Goal: Task Accomplishment & Management: Manage account settings

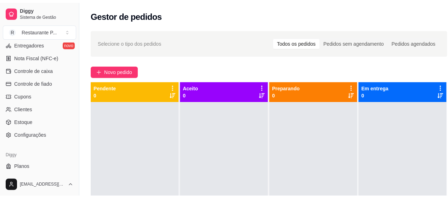
scroll to position [311, 0]
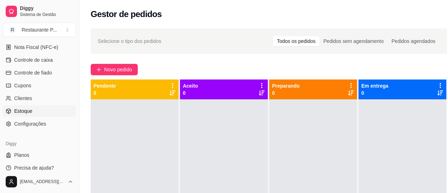
click at [23, 109] on span "Estoque" at bounding box center [23, 110] width 18 height 7
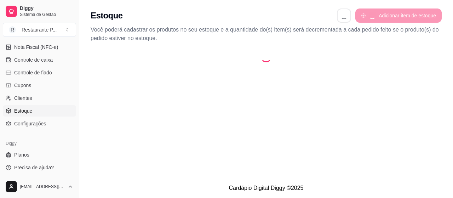
select select "QUANTITY_ORDER"
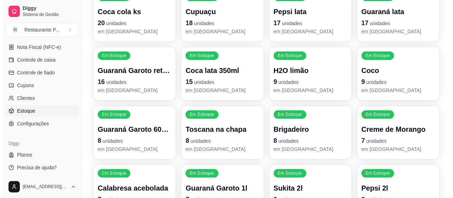
scroll to position [125, 0]
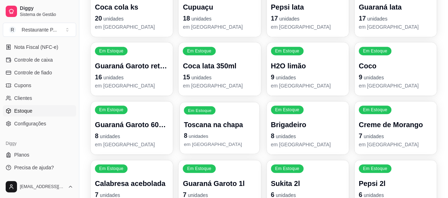
click at [229, 132] on p "8 unidades" at bounding box center [220, 136] width 72 height 10
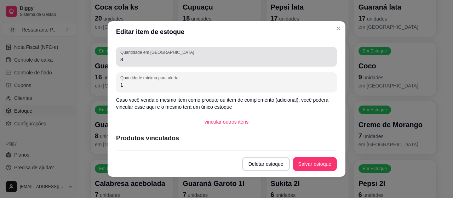
click at [189, 64] on div "Quantidade em estoque 8" at bounding box center [226, 57] width 221 height 20
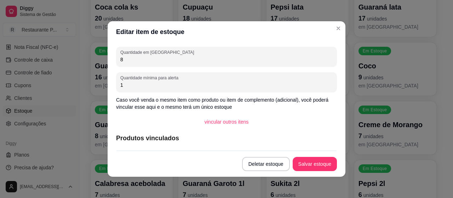
click at [207, 57] on input "8" at bounding box center [226, 59] width 212 height 7
type input "2"
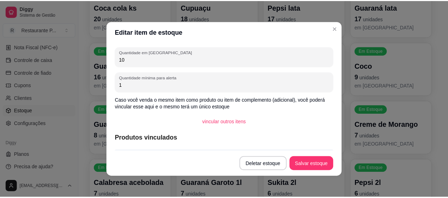
scroll to position [0, 0]
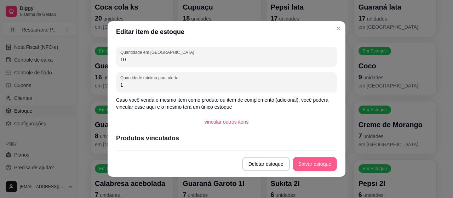
type input "10"
click at [318, 160] on button "Salvar estoque" at bounding box center [315, 164] width 44 height 14
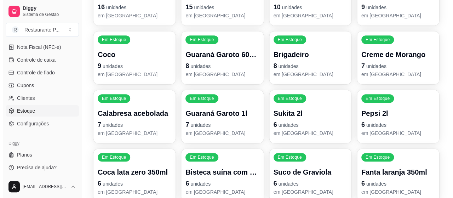
scroll to position [212, 0]
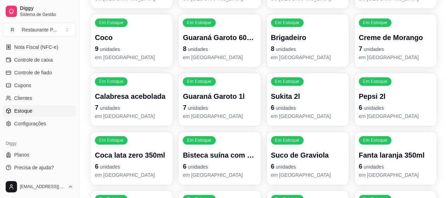
click at [104, 93] on p "Calabresa acebolada" at bounding box center [132, 96] width 74 height 10
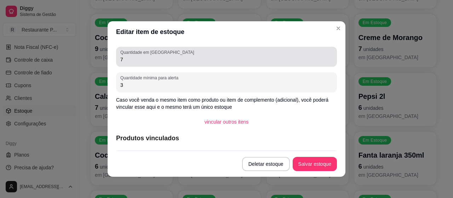
click at [169, 62] on input "7" at bounding box center [226, 59] width 212 height 7
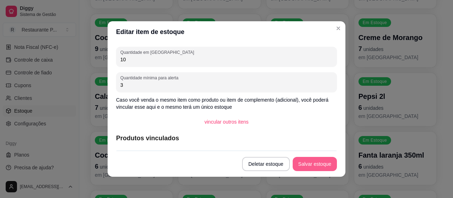
type input "10"
click at [298, 166] on button "Salvar estoque" at bounding box center [314, 164] width 43 height 14
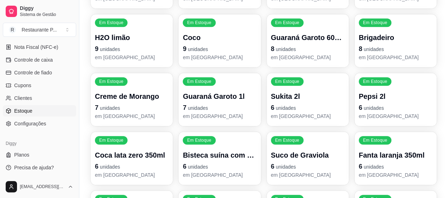
click at [206, 149] on div "Em Estoque Bisteca suína com macaxeira 6 unidades em [GEOGRAPHIC_DATA]" at bounding box center [219, 158] width 82 height 53
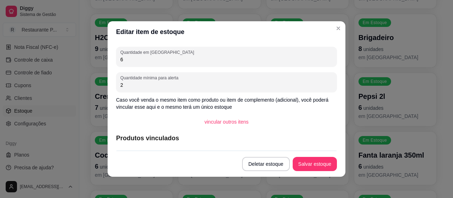
click at [167, 58] on input "6" at bounding box center [226, 59] width 212 height 7
type input "4"
click at [303, 168] on button "Salvar estoque" at bounding box center [315, 164] width 44 height 14
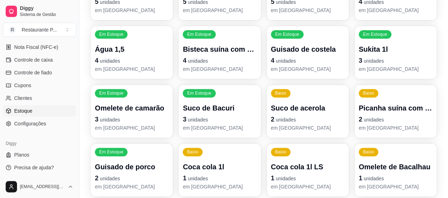
scroll to position [441, 0]
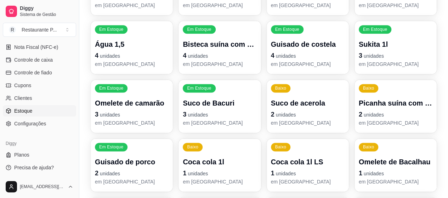
click at [130, 123] on p "em [GEOGRAPHIC_DATA]" at bounding box center [132, 122] width 74 height 7
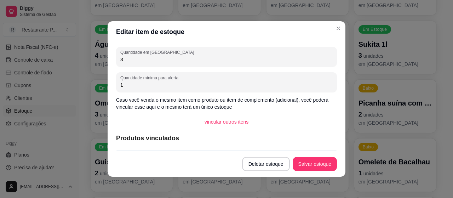
click at [193, 60] on input "3" at bounding box center [226, 59] width 212 height 7
type input "10"
click at [315, 166] on button "Salvar estoque" at bounding box center [314, 164] width 43 height 14
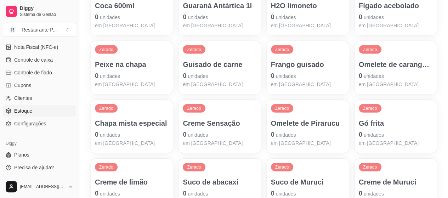
scroll to position [777, 0]
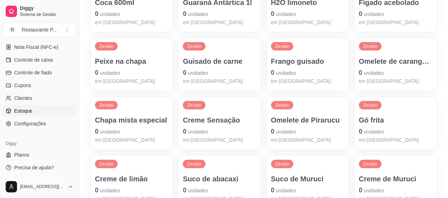
click at [129, 119] on p "Chapa mista especial" at bounding box center [132, 120] width 74 height 10
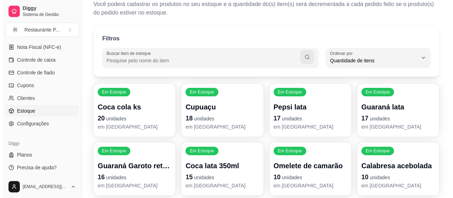
scroll to position [0, 0]
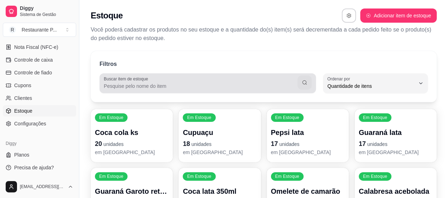
click at [124, 90] on div "Buscar item de estoque" at bounding box center [208, 83] width 216 height 20
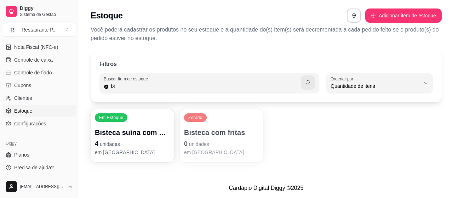
type input "b"
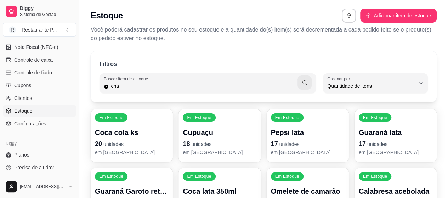
type input "cha"
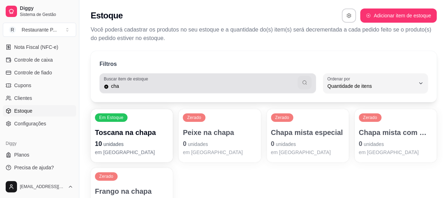
click at [305, 81] on icon "button" at bounding box center [305, 83] width 6 height 6
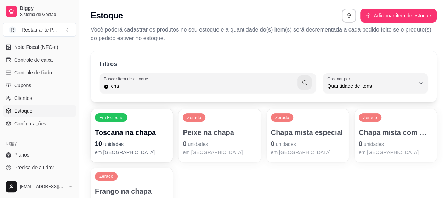
click at [383, 144] on span "unidades" at bounding box center [374, 144] width 20 height 6
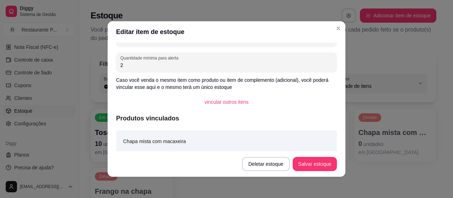
scroll to position [23, 0]
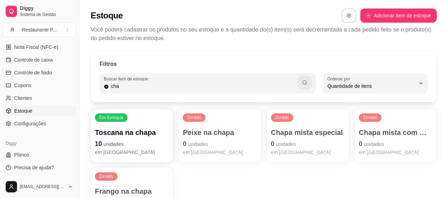
click at [321, 134] on p "Chapa mista especial" at bounding box center [308, 132] width 74 height 10
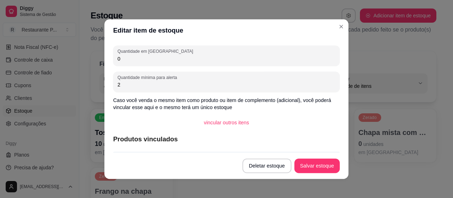
click at [321, 134] on article "Produtos vinculados" at bounding box center [226, 139] width 227 height 10
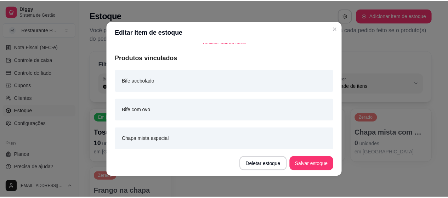
scroll to position [91, 0]
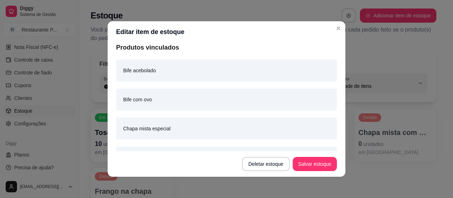
click at [336, 21] on header "Editar item de estoque" at bounding box center [227, 31] width 238 height 21
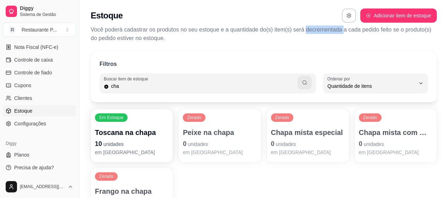
click at [335, 29] on p "Você poderá cadastrar os produtos no seu estoque e a quantidade do(s) item(s) s…" at bounding box center [264, 33] width 346 height 17
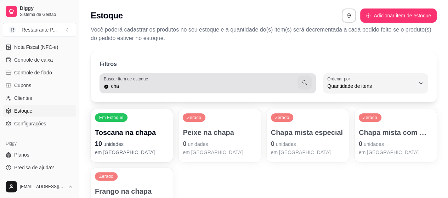
click at [106, 85] on icon at bounding box center [106, 87] width 4 height 4
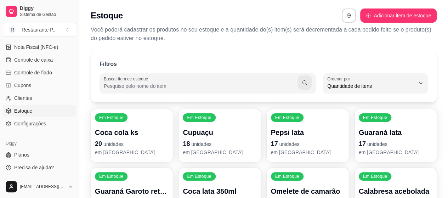
click at [106, 85] on input "Buscar item de estoque" at bounding box center [201, 86] width 194 height 7
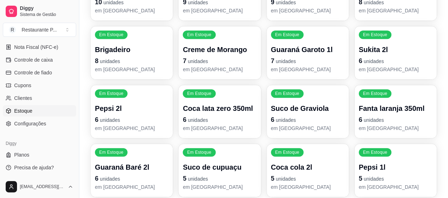
scroll to position [249, 0]
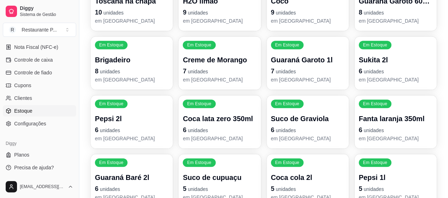
click at [427, 17] on div "Guaraná Garoto 600ml 8 unidades em [GEOGRAPHIC_DATA]" at bounding box center [396, 10] width 74 height 28
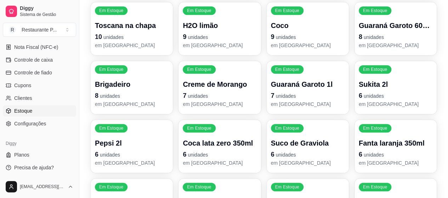
scroll to position [214, 0]
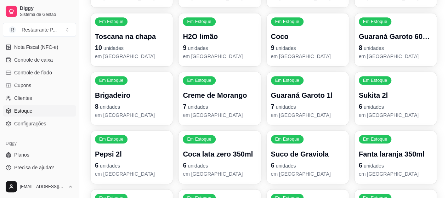
drag, startPoint x: 450, startPoint y: 59, endPoint x: 445, endPoint y: 25, distance: 34.7
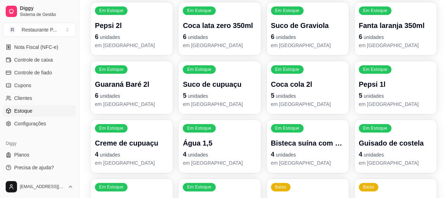
scroll to position [353, 0]
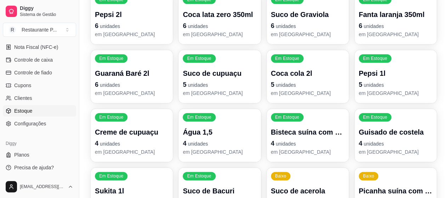
drag, startPoint x: 450, startPoint y: 44, endPoint x: 445, endPoint y: 17, distance: 28.1
click at [423, 175] on div "Baixo Picanha suína com fritas 2 unidades em [GEOGRAPHIC_DATA]" at bounding box center [396, 194] width 80 height 52
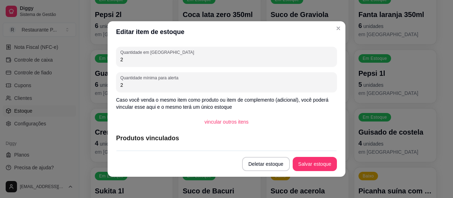
click at [198, 61] on input "2" at bounding box center [226, 59] width 212 height 7
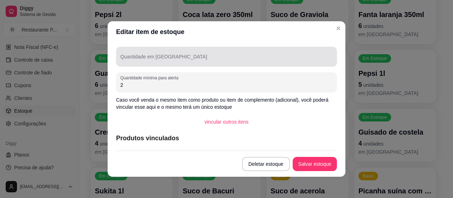
drag, startPoint x: 192, startPoint y: 50, endPoint x: 156, endPoint y: 54, distance: 36.7
click at [156, 54] on div at bounding box center [226, 57] width 212 height 14
click at [156, 54] on div "Quantidade em [GEOGRAPHIC_DATA]" at bounding box center [226, 57] width 221 height 20
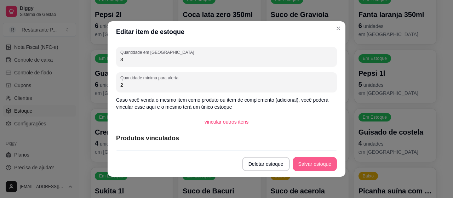
type input "3"
click at [300, 161] on button "Salvar estoque" at bounding box center [314, 164] width 43 height 14
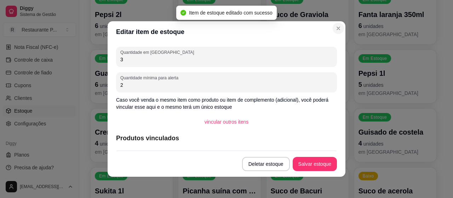
click at [333, 30] on p "6 unidades" at bounding box center [308, 26] width 74 height 10
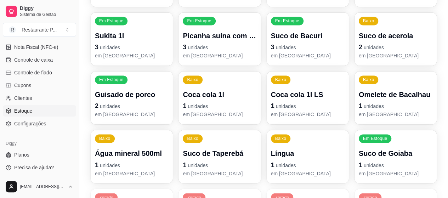
scroll to position [497, 0]
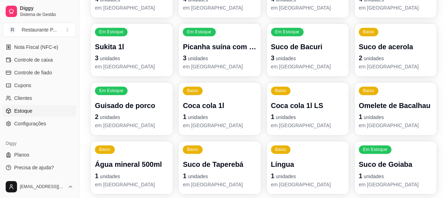
click at [414, 107] on p "Omelete de Bacalhau" at bounding box center [396, 106] width 74 height 10
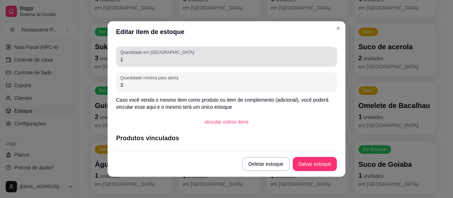
click at [224, 64] on div "Quantidade em estoque 1" at bounding box center [226, 57] width 221 height 20
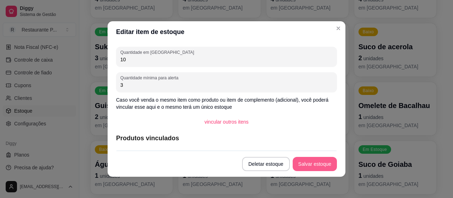
type input "10"
click at [307, 159] on button "Salvar estoque" at bounding box center [314, 164] width 43 height 14
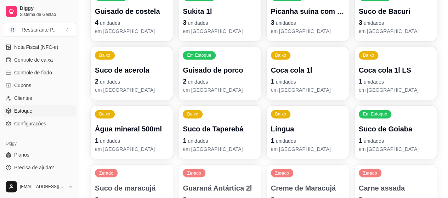
scroll to position [533, 0]
click at [297, 139] on p "1 unidades" at bounding box center [308, 140] width 74 height 10
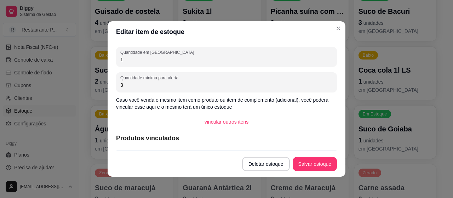
click at [145, 56] on input "1" at bounding box center [226, 59] width 212 height 7
type input "0"
click at [318, 161] on button "Salvar estoque" at bounding box center [314, 164] width 43 height 14
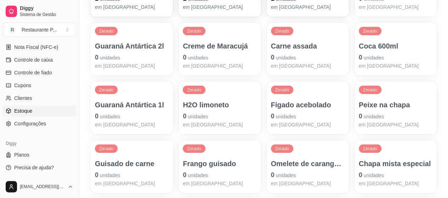
scroll to position [683, 0]
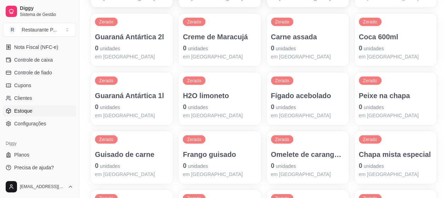
click at [293, 68] on div "Em Estoque Coca cola ks 20 unidades em estoque Em Estoque Cupuaçu 18 unidades e…" at bounding box center [264, 11] width 346 height 1170
click at [297, 37] on p "Carne assada" at bounding box center [308, 37] width 74 height 10
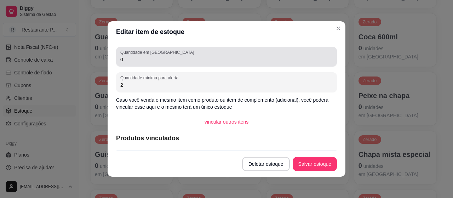
click at [233, 64] on div "Quantidade em estoque 0" at bounding box center [226, 57] width 221 height 20
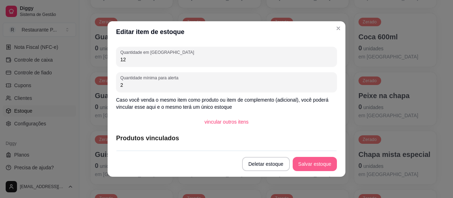
type input "12"
click at [312, 162] on button "Salvar estoque" at bounding box center [314, 164] width 43 height 14
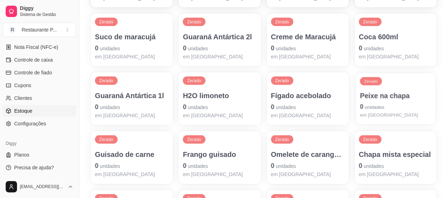
click at [416, 101] on div "Peixe na chapa 0 unidades em [GEOGRAPHIC_DATA]" at bounding box center [396, 105] width 72 height 28
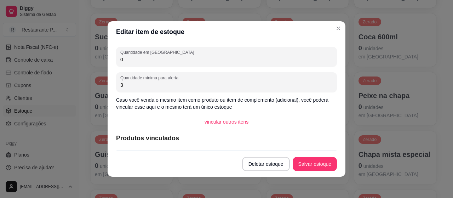
click at [187, 62] on input "0" at bounding box center [226, 59] width 212 height 7
type input "12"
click at [306, 163] on button "Salvar estoque" at bounding box center [314, 164] width 43 height 14
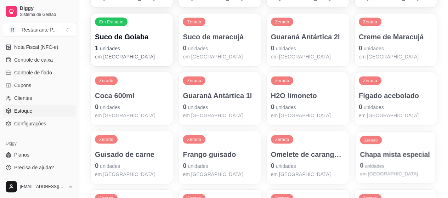
click at [392, 166] on p "0 unidades" at bounding box center [396, 166] width 72 height 10
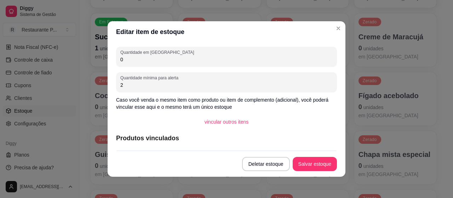
click at [160, 58] on input "0" at bounding box center [226, 59] width 212 height 7
type input "10"
click at [313, 163] on button "Salvar estoque" at bounding box center [314, 164] width 43 height 14
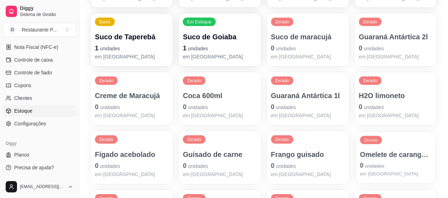
click at [425, 161] on p "0 unidades" at bounding box center [396, 166] width 72 height 10
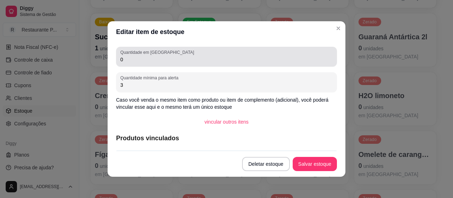
click at [116, 59] on div "Quantidade em estoque 0" at bounding box center [226, 57] width 221 height 20
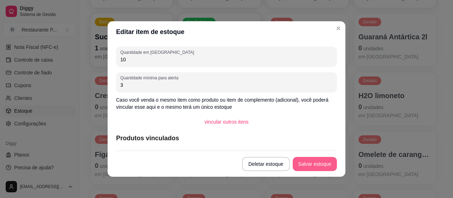
type input "10"
click at [305, 169] on button "Salvar estoque" at bounding box center [315, 164] width 44 height 14
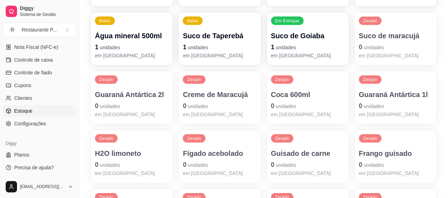
scroll to position [670, 0]
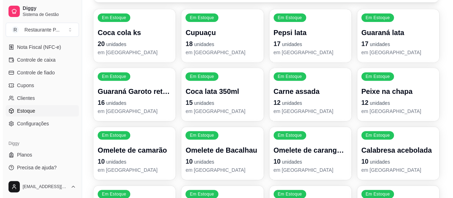
scroll to position [0, 0]
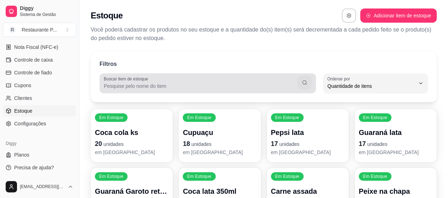
click at [191, 82] on div at bounding box center [208, 83] width 208 height 14
click at [193, 80] on div at bounding box center [208, 83] width 208 height 14
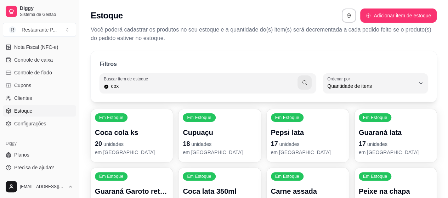
type input "cox"
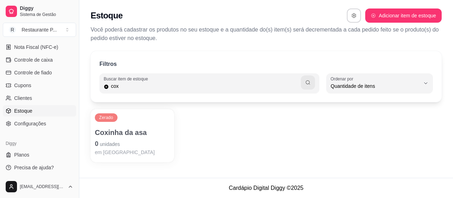
click at [110, 149] on p "em [GEOGRAPHIC_DATA]" at bounding box center [132, 152] width 75 height 7
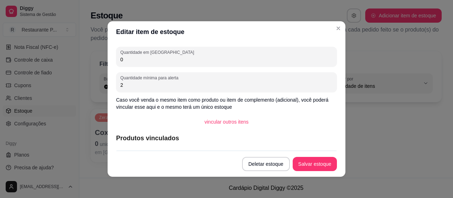
click at [138, 60] on input "0" at bounding box center [226, 59] width 212 height 7
type input "7"
click at [326, 163] on button "Salvar estoque" at bounding box center [314, 164] width 43 height 14
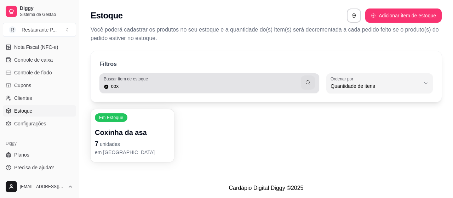
click at [212, 86] on input "cox" at bounding box center [205, 86] width 192 height 7
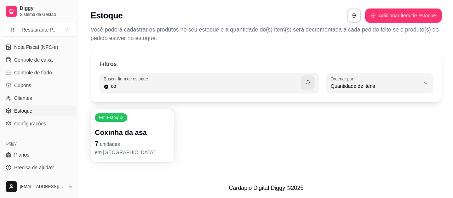
type input "c"
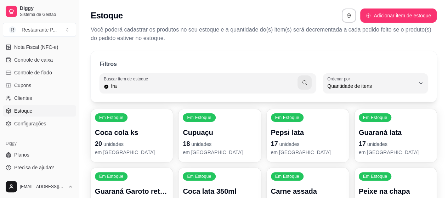
type input "fra"
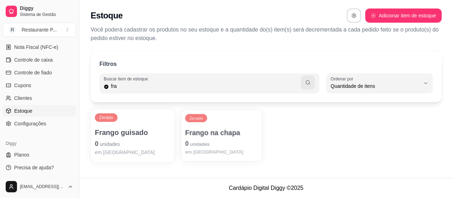
click at [255, 143] on p "0 unidades" at bounding box center [221, 144] width 73 height 10
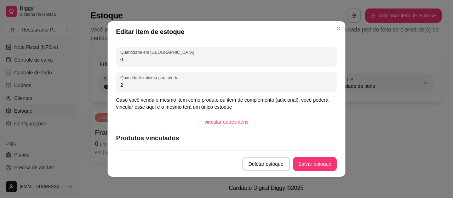
click at [150, 56] on input "0" at bounding box center [226, 59] width 212 height 7
type input "20"
click at [320, 167] on button "Salvar estoque" at bounding box center [314, 164] width 43 height 14
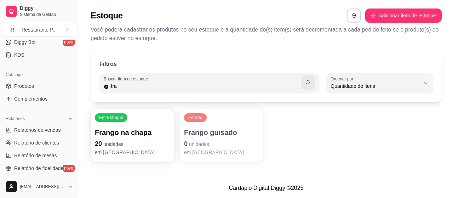
scroll to position [108, 0]
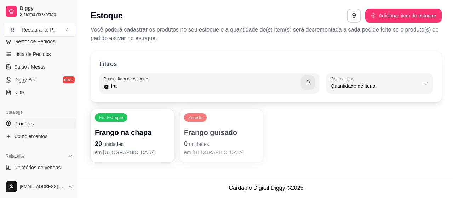
click at [17, 129] on link "Produtos" at bounding box center [39, 123] width 73 height 11
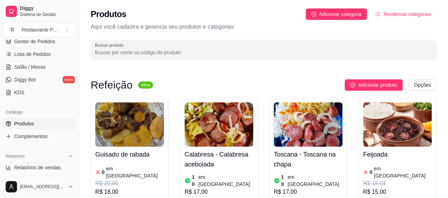
click at [126, 161] on div "Guisado de rabada 0 em estoque R$ 20,00 R$ 18,00" at bounding box center [129, 179] width 69 height 64
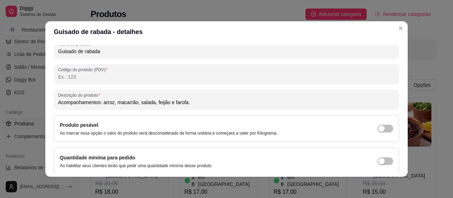
scroll to position [108, 0]
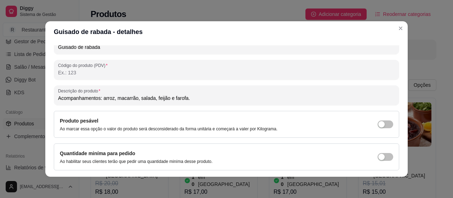
click at [385, 127] on div "Produto pesável Ao marcar essa opção o valor do produto será desconsiderado da …" at bounding box center [227, 124] width 346 height 27
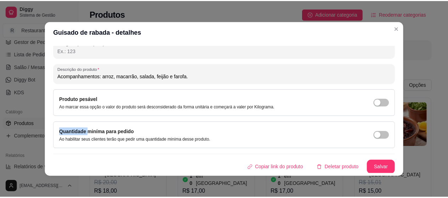
scroll to position [129, 0]
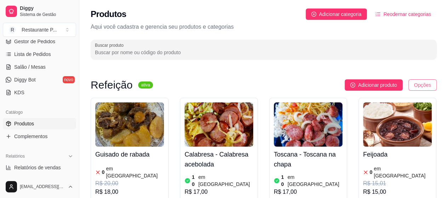
click at [427, 84] on html "Diggy Sistema de Gestão R Restaurante P ... Loja fechada Diggy Pro + 30 Renovaç…" at bounding box center [224, 99] width 448 height 198
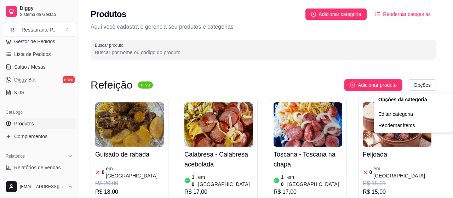
click at [448, 50] on html "Diggy Sistema de Gestão R Restaurante P ... Loja fechada Diggy Pro + 30 Renovaç…" at bounding box center [226, 99] width 453 height 198
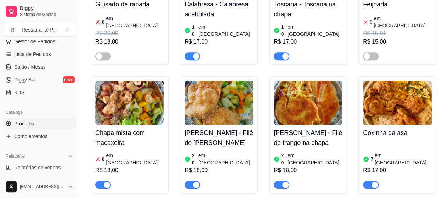
scroll to position [171, 0]
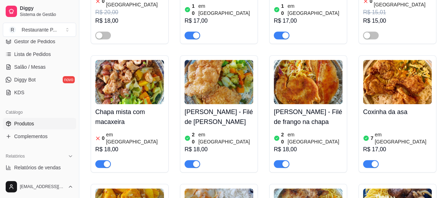
click at [107, 118] on h4 "Chapa mista com macaxeira" at bounding box center [129, 117] width 69 height 20
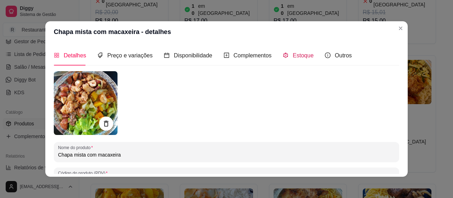
click at [284, 57] on div "Estoque" at bounding box center [298, 55] width 31 height 9
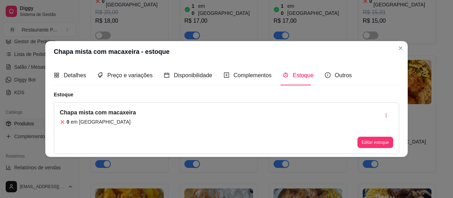
click at [146, 118] on div "Chapa mista com macaxeira 0 em estoque Editar estoque" at bounding box center [227, 128] width 346 height 52
click at [72, 123] on article "em [GEOGRAPHIC_DATA]" at bounding box center [101, 121] width 60 height 7
click at [67, 124] on article "0" at bounding box center [68, 121] width 3 height 7
click at [367, 141] on button "Editar estoque" at bounding box center [375, 142] width 35 height 11
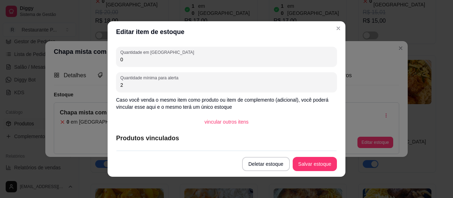
click at [149, 62] on input "0" at bounding box center [226, 59] width 212 height 7
type input "10"
click at [311, 164] on button "Salvar estoque" at bounding box center [314, 164] width 43 height 14
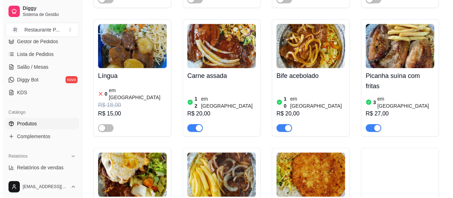
scroll to position [610, 0]
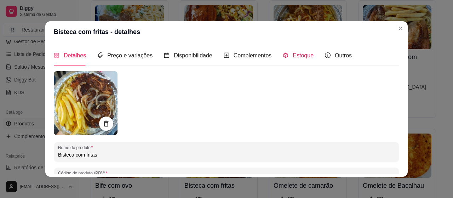
click at [293, 52] on span "Estoque" at bounding box center [303, 55] width 21 height 6
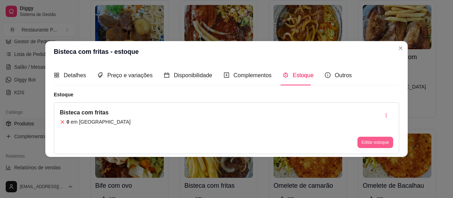
click at [371, 142] on button "Editar estoque" at bounding box center [376, 142] width 36 height 11
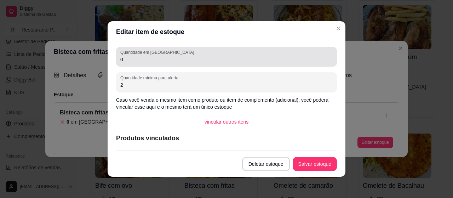
click at [152, 63] on input "0" at bounding box center [226, 59] width 212 height 7
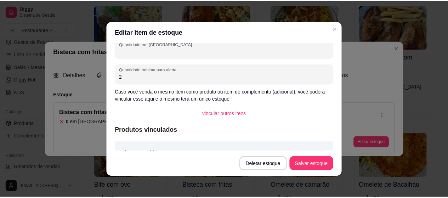
scroll to position [0, 0]
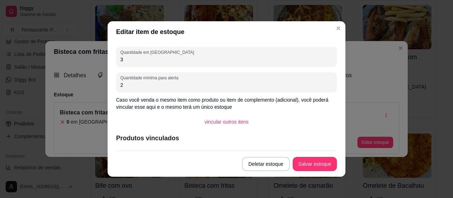
type input "3"
click at [291, 161] on div "Deletar estoque Salvar estoque" at bounding box center [289, 164] width 95 height 14
click at [312, 165] on button "Salvar estoque" at bounding box center [315, 164] width 44 height 14
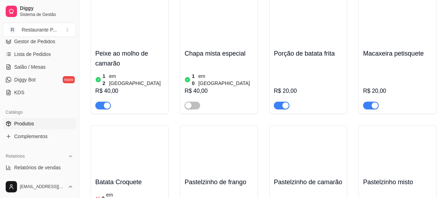
scroll to position [1129, 0]
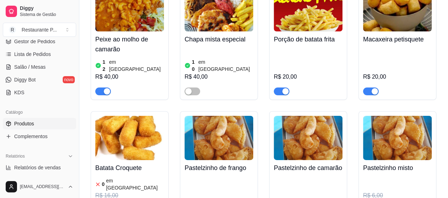
click at [279, 155] on div "Pastelzinho de camarão R$ 5,00" at bounding box center [308, 169] width 78 height 116
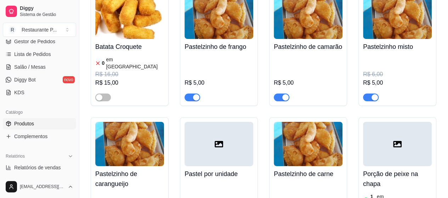
scroll to position [1257, 0]
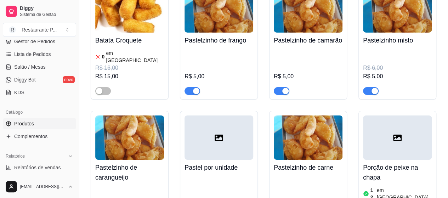
drag, startPoint x: 76, startPoint y: 107, endPoint x: 79, endPoint y: 89, distance: 18.6
click at [79, 89] on button "Toggle Sidebar" at bounding box center [79, 99] width 6 height 198
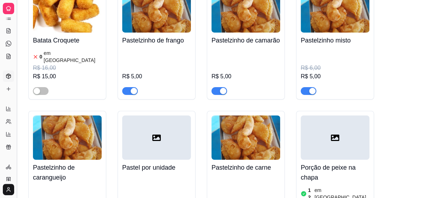
scroll to position [47, 0]
click at [17, 35] on button "Toggle Sidebar" at bounding box center [17, 99] width 6 height 198
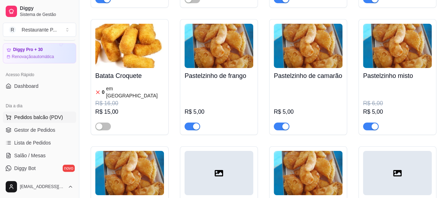
scroll to position [0, 0]
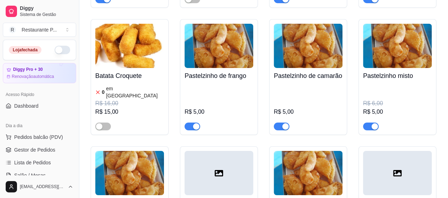
drag, startPoint x: 33, startPoint y: 140, endPoint x: 196, endPoint y: 24, distance: 200.1
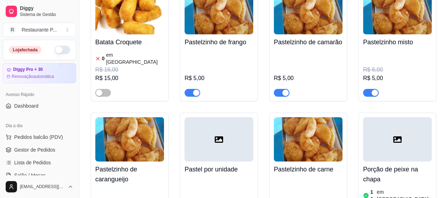
scroll to position [1257, 0]
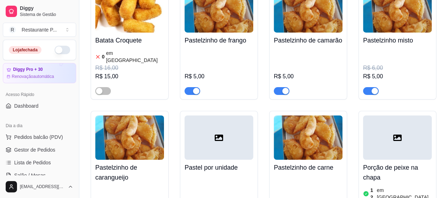
drag, startPoint x: 196, startPoint y: 24, endPoint x: 38, endPoint y: 45, distance: 160.1
drag, startPoint x: 38, startPoint y: 45, endPoint x: 47, endPoint y: 133, distance: 88.7
drag, startPoint x: 47, startPoint y: 133, endPoint x: 46, endPoint y: 140, distance: 6.8
click at [39, 163] on span "Lista de Pedidos" at bounding box center [32, 162] width 37 height 7
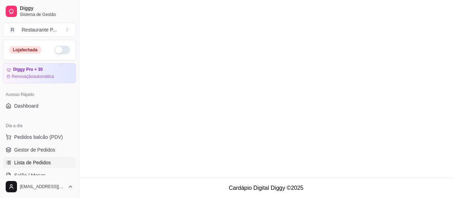
drag, startPoint x: 39, startPoint y: 163, endPoint x: 34, endPoint y: 158, distance: 7.0
click at [34, 160] on span "Lista de Pedidos" at bounding box center [32, 162] width 37 height 7
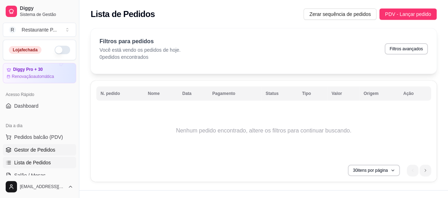
click at [35, 146] on span "Gestor de Pedidos" at bounding box center [34, 149] width 41 height 7
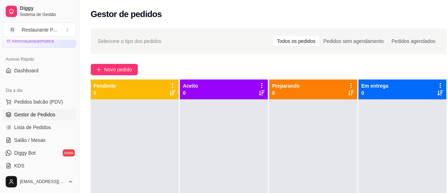
scroll to position [25, 0]
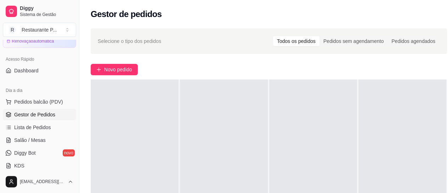
drag, startPoint x: 25, startPoint y: 131, endPoint x: 95, endPoint y: 91, distance: 80.1
drag, startPoint x: 95, startPoint y: 91, endPoint x: 433, endPoint y: 148, distance: 343.2
click at [433, 148] on div at bounding box center [402, 175] width 88 height 193
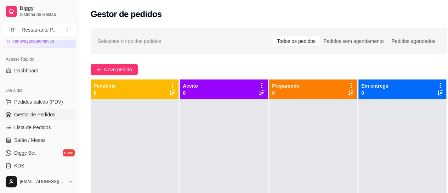
drag, startPoint x: 208, startPoint y: 13, endPoint x: 203, endPoint y: 16, distance: 5.7
click at [203, 16] on div "Gestor de pedidos" at bounding box center [269, 13] width 356 height 11
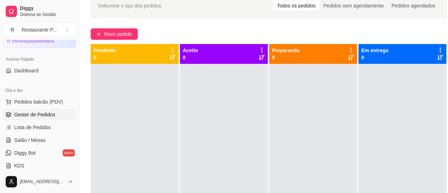
drag, startPoint x: 198, startPoint y: 30, endPoint x: 193, endPoint y: 21, distance: 10.1
click at [193, 21] on div "Selecione o tipo dos pedidos Todos os pedidos Pedidos sem agendamento Pedidos a…" at bounding box center [268, 117] width 379 height 256
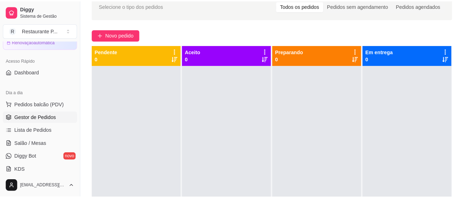
scroll to position [0, 0]
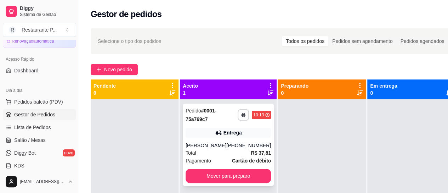
click at [214, 128] on div "Entrega" at bounding box center [228, 132] width 85 height 10
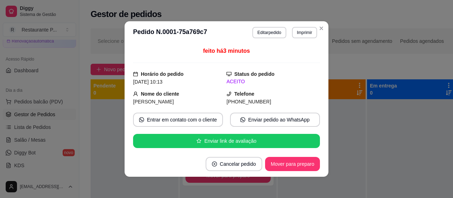
click at [317, 61] on div "feito há 3 minutos Horário do pedido [DATE] 10:13 Status do pedido ACEITO Nome …" at bounding box center [227, 97] width 204 height 107
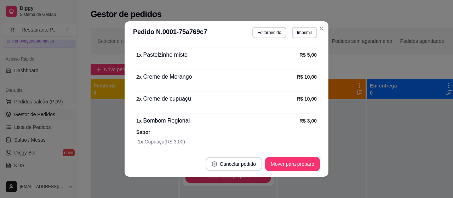
scroll to position [236, 0]
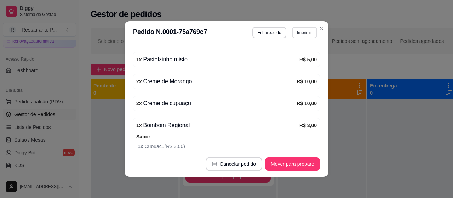
click at [307, 34] on button "Imprimir" at bounding box center [304, 32] width 25 height 11
click at [298, 55] on button "Impressora" at bounding box center [289, 57] width 51 height 11
click at [299, 30] on button "Imprimir" at bounding box center [304, 32] width 25 height 11
click at [286, 55] on button "Impressora" at bounding box center [289, 57] width 51 height 11
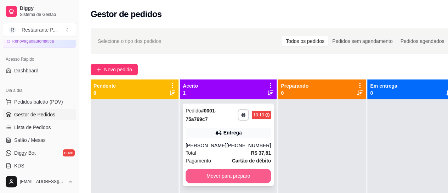
click at [222, 182] on button "Mover para preparo" at bounding box center [228, 176] width 85 height 14
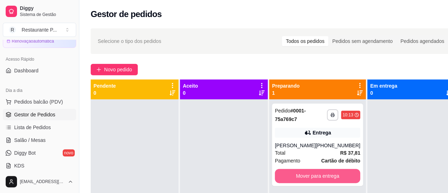
click at [305, 182] on button "Mover para entrega" at bounding box center [317, 176] width 85 height 14
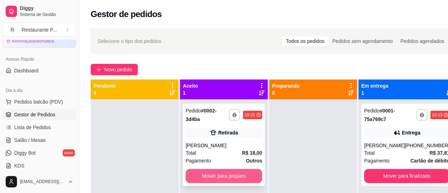
click at [219, 180] on button "Mover para preparo" at bounding box center [224, 176] width 76 height 14
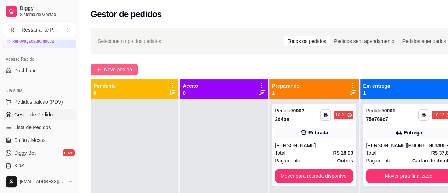
click at [137, 67] on button "Novo pedido" at bounding box center [114, 69] width 47 height 11
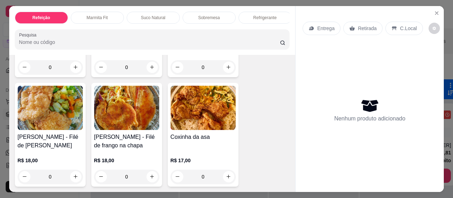
scroll to position [142, 0]
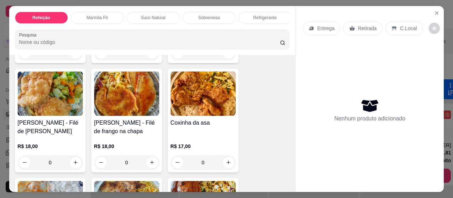
click at [205, 121] on h4 "Coxinha da asa" at bounding box center [203, 123] width 65 height 8
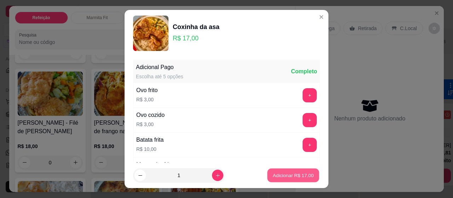
click at [294, 175] on p "Adicionar R$ 17,00" at bounding box center [293, 175] width 41 height 7
type input "1"
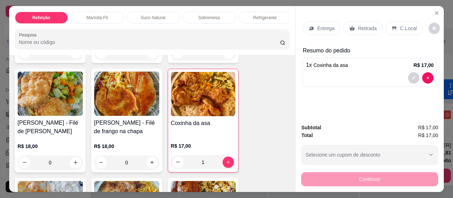
click at [312, 24] on div "Entrega" at bounding box center [322, 28] width 38 height 13
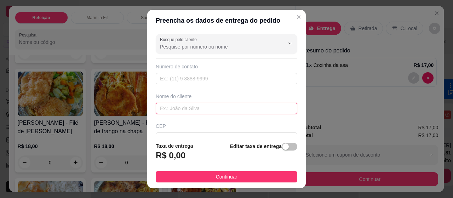
click at [198, 110] on input "text" at bounding box center [227, 108] width 142 height 11
click at [200, 111] on input "text" at bounding box center [227, 108] width 142 height 11
click at [225, 109] on input "text" at bounding box center [227, 108] width 142 height 11
click at [178, 107] on input "text" at bounding box center [227, 108] width 142 height 11
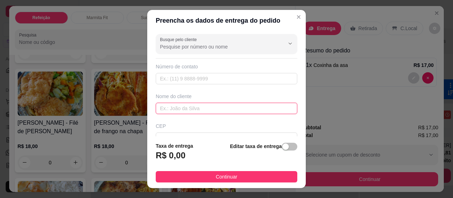
click at [178, 107] on input "text" at bounding box center [227, 108] width 142 height 11
click at [178, 107] on input "ru" at bounding box center [227, 108] width 142 height 11
type input "rucilene"
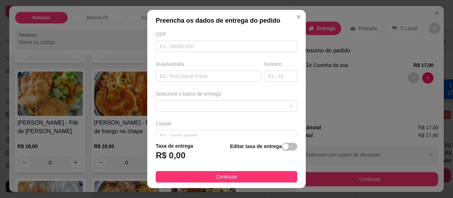
scroll to position [101, 0]
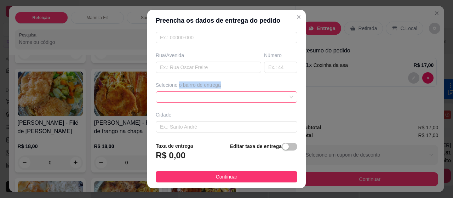
drag, startPoint x: 177, startPoint y: 93, endPoint x: 177, endPoint y: 99, distance: 5.7
click at [177, 99] on div "Selecione o bairro de entrega" at bounding box center [226, 91] width 144 height 21
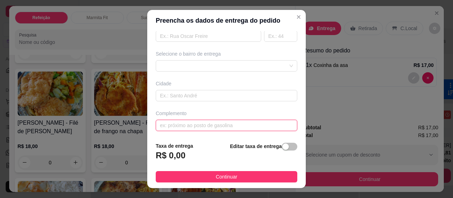
click at [204, 126] on input "text" at bounding box center [227, 125] width 142 height 11
click at [204, 124] on input "text" at bounding box center [227, 125] width 142 height 11
click at [278, 60] on div at bounding box center [227, 65] width 142 height 11
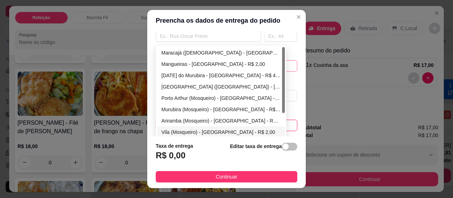
type input "HGM-SERICO SOCIAL"
click at [215, 126] on div "Vila (Mosqueiro) - [GEOGRAPHIC_DATA] - R$ 2,00" at bounding box center [221, 131] width 128 height 11
type input "[GEOGRAPHIC_DATA]"
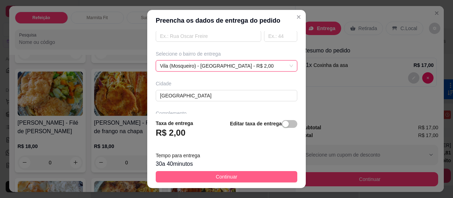
click at [261, 174] on button "Continuar" at bounding box center [227, 176] width 142 height 11
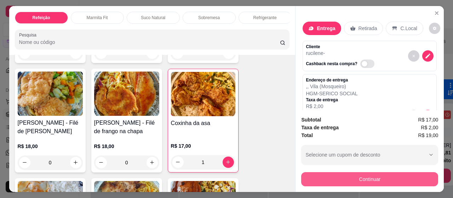
click at [389, 179] on button "Continuar" at bounding box center [369, 179] width 137 height 14
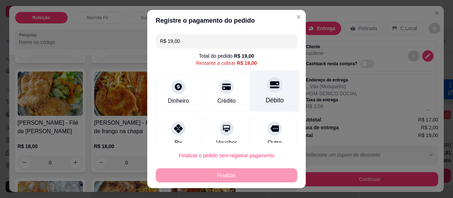
click at [266, 97] on div "Débito" at bounding box center [275, 100] width 18 height 9
type input "R$ 0,00"
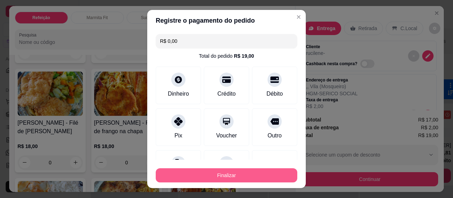
click at [246, 177] on button "Finalizar" at bounding box center [227, 175] width 142 height 14
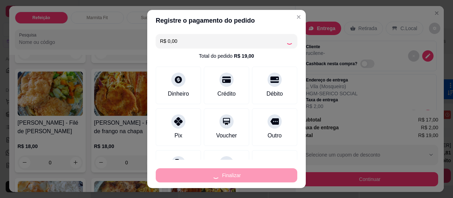
type input "0"
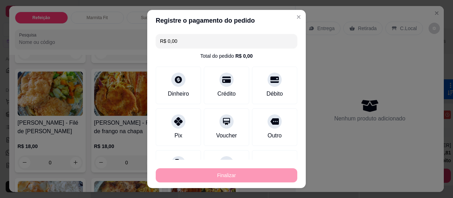
type input "-R$ 19,00"
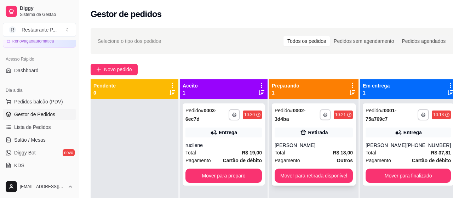
click at [331, 115] on div "**********" at bounding box center [336, 114] width 33 height 11
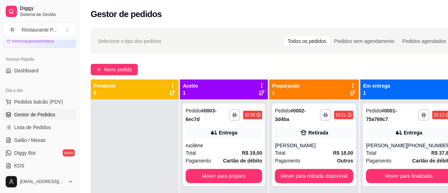
click at [326, 67] on div "Novo pedido" at bounding box center [274, 69] width 367 height 11
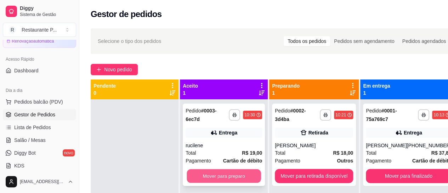
click at [240, 175] on button "Mover para preparo" at bounding box center [224, 176] width 74 height 14
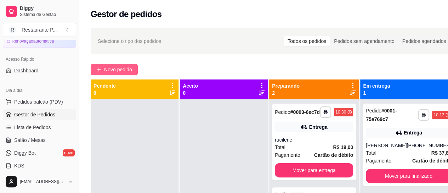
click at [109, 66] on span "Novo pedido" at bounding box center [118, 70] width 28 height 8
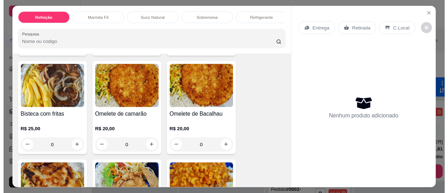
scroll to position [453, 0]
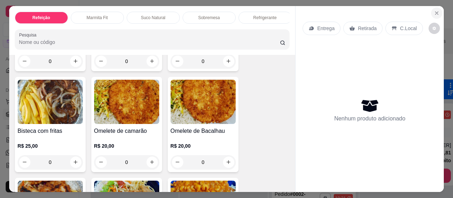
click at [434, 13] on icon "Close" at bounding box center [437, 13] width 6 height 6
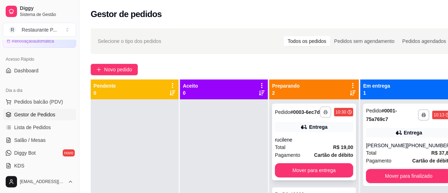
click at [329, 115] on button "button" at bounding box center [325, 111] width 11 height 11
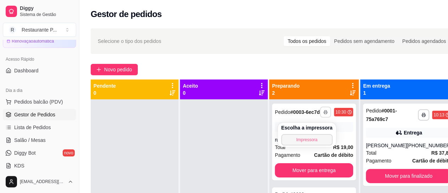
click at [318, 136] on button "Impressora" at bounding box center [306, 139] width 51 height 11
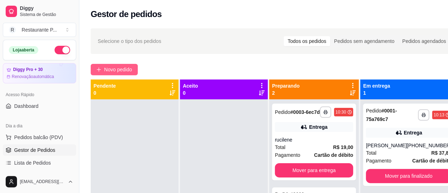
click at [114, 64] on button "Novo pedido" at bounding box center [114, 69] width 47 height 11
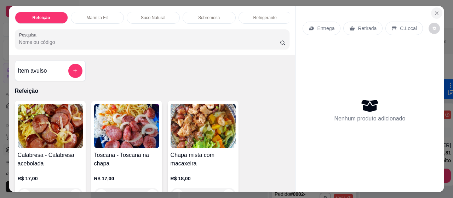
click at [434, 10] on icon "Close" at bounding box center [437, 13] width 6 height 6
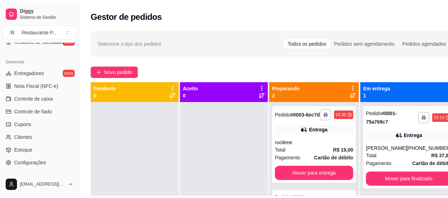
scroll to position [282, 0]
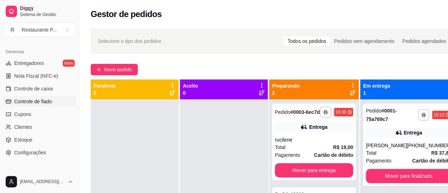
click at [41, 98] on span "Controle de fiado" at bounding box center [33, 101] width 38 height 7
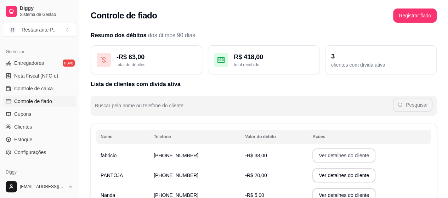
click at [326, 155] on button "Ver detalhes do cliente" at bounding box center [343, 155] width 63 height 14
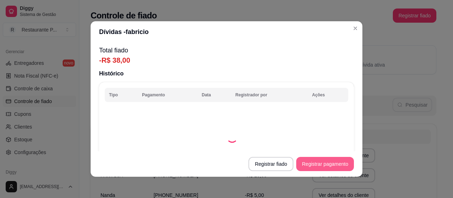
click at [318, 163] on button "Registrar pagamento" at bounding box center [325, 164] width 58 height 14
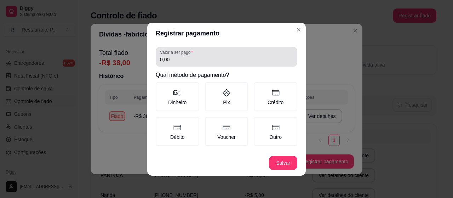
click at [172, 61] on input "0,00" at bounding box center [226, 59] width 133 height 7
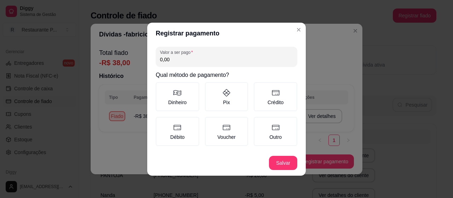
click at [185, 61] on input "0,00" at bounding box center [226, 59] width 133 height 7
click at [171, 62] on input "0,00" at bounding box center [226, 59] width 133 height 7
type input "38,00"
click at [220, 103] on label "Pix" at bounding box center [227, 96] width 44 height 29
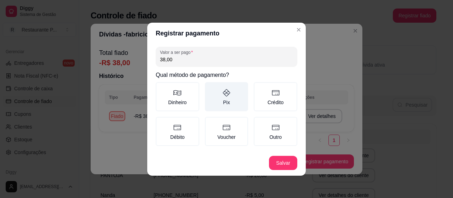
click at [210, 87] on button "Pix" at bounding box center [208, 85] width 6 height 6
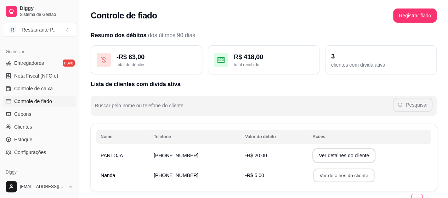
click at [353, 176] on button "Ver detalhes do cliente" at bounding box center [343, 176] width 61 height 14
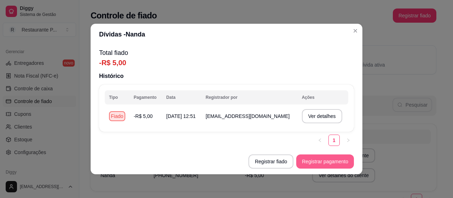
click at [341, 160] on button "Registrar pagamento" at bounding box center [325, 161] width 58 height 14
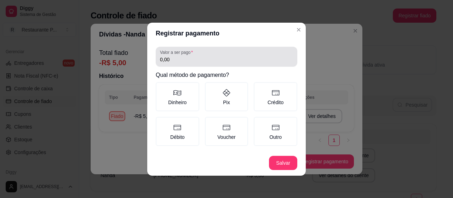
click at [171, 61] on input "0,00" at bounding box center [226, 59] width 133 height 7
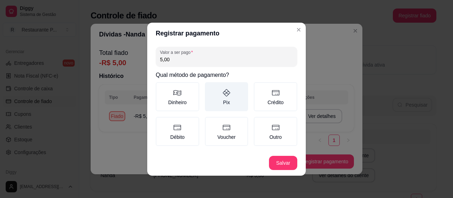
type input "5,00"
click at [212, 104] on label "Pix" at bounding box center [227, 96] width 44 height 29
click at [210, 87] on button "Pix" at bounding box center [208, 85] width 6 height 6
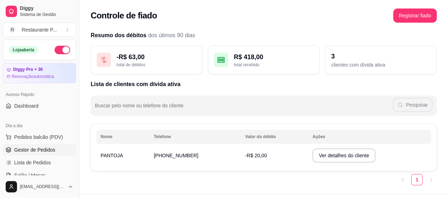
click at [67, 144] on link "Gestor de Pedidos" at bounding box center [39, 149] width 73 height 11
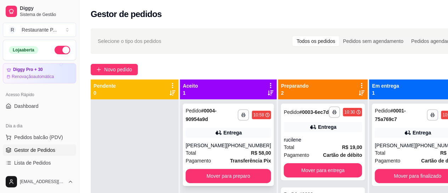
click at [239, 139] on div "**********" at bounding box center [228, 144] width 91 height 82
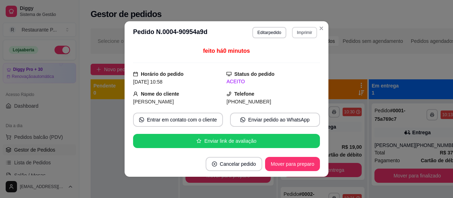
click at [298, 34] on button "Imprimir" at bounding box center [304, 32] width 25 height 11
click at [305, 60] on button "Impressora" at bounding box center [290, 57] width 50 height 11
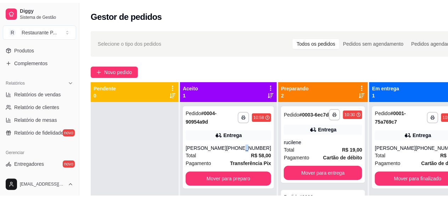
scroll to position [170, 0]
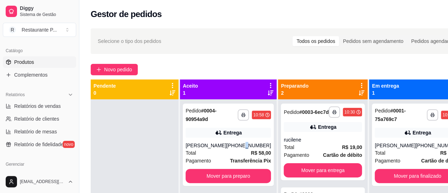
click at [63, 64] on link "Produtos" at bounding box center [39, 61] width 73 height 11
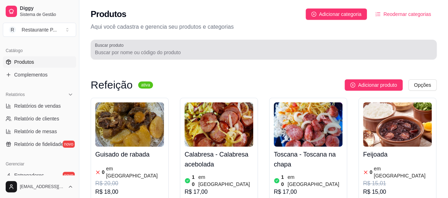
click at [126, 53] on input "Buscar produto" at bounding box center [263, 52] width 337 height 7
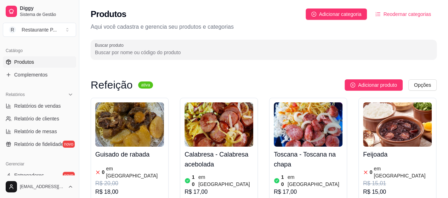
click at [126, 53] on input "Buscar produto" at bounding box center [263, 52] width 337 height 7
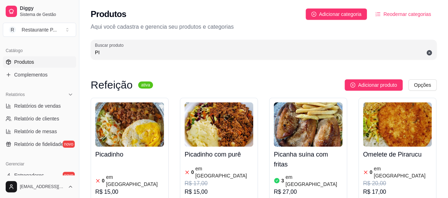
type input "PI"
click at [410, 146] on img at bounding box center [397, 124] width 69 height 44
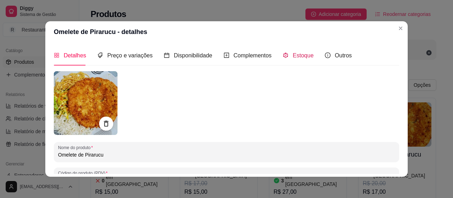
click at [300, 58] on span "Estoque" at bounding box center [303, 55] width 21 height 6
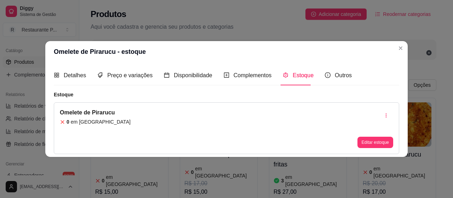
click at [239, 115] on div "Omelete de Pirarucu 0 em estoque Editar estoque" at bounding box center [227, 128] width 346 height 52
click at [379, 144] on button "Editar estoque" at bounding box center [375, 142] width 35 height 11
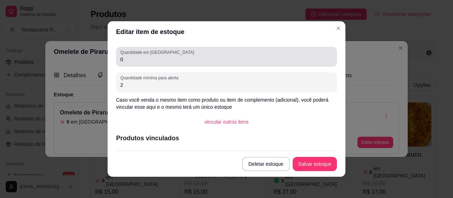
click at [245, 64] on div "Quantidade em estoque 0" at bounding box center [226, 57] width 221 height 20
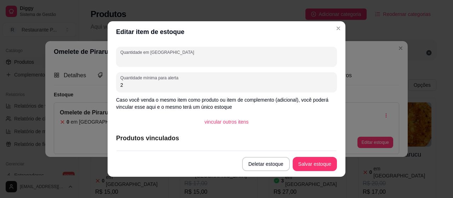
type input "4"
type input "10"
click at [314, 163] on button "Salvar estoque" at bounding box center [314, 164] width 43 height 14
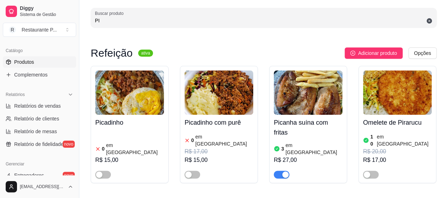
scroll to position [55, 0]
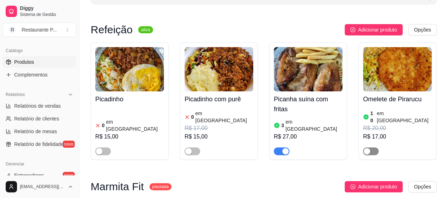
click at [373, 147] on span "button" at bounding box center [371, 151] width 16 height 8
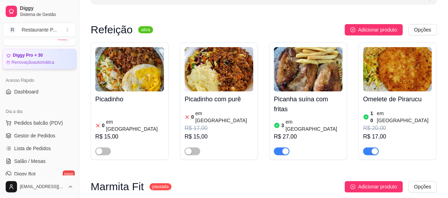
scroll to position [9, 0]
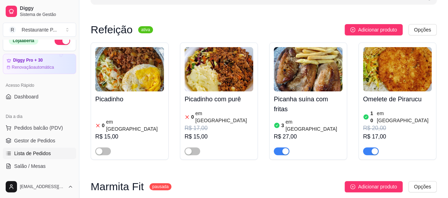
click at [49, 150] on span "Lista de Pedidos" at bounding box center [32, 153] width 37 height 7
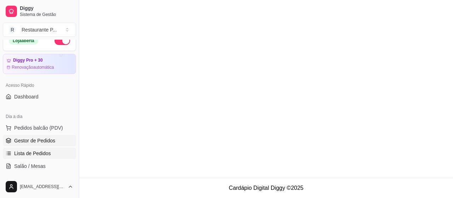
click at [52, 139] on span "Gestor de Pedidos" at bounding box center [34, 140] width 41 height 7
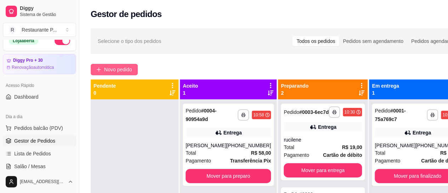
click at [128, 67] on span "Novo pedido" at bounding box center [118, 70] width 28 height 8
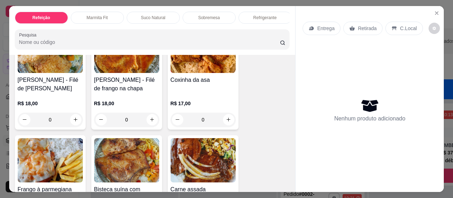
scroll to position [140, 0]
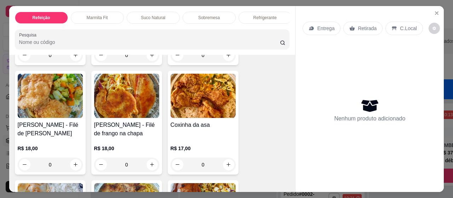
click at [117, 138] on h4 "[PERSON_NAME] - Filé de frango na chapa" at bounding box center [126, 129] width 65 height 17
click at [56, 128] on h4 "[PERSON_NAME] - Filé de [PERSON_NAME]" at bounding box center [50, 129] width 65 height 17
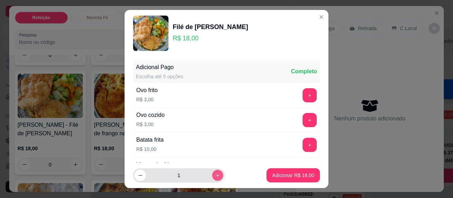
click at [216, 174] on icon "increase-product-quantity" at bounding box center [218, 176] width 4 height 4
type input "3"
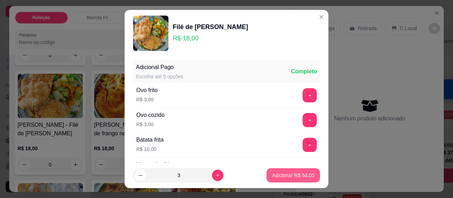
click at [299, 177] on p "Adicionar R$ 54,00" at bounding box center [293, 175] width 42 height 7
type input "3"
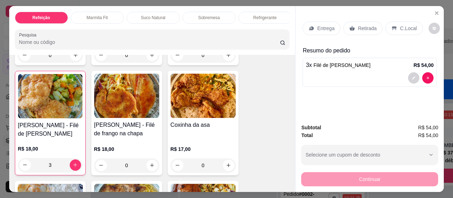
click at [313, 24] on div "Entrega" at bounding box center [322, 28] width 38 height 13
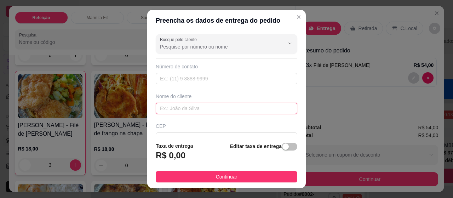
click at [211, 107] on input "text" at bounding box center [227, 108] width 142 height 11
type input "[PERSON_NAME]"
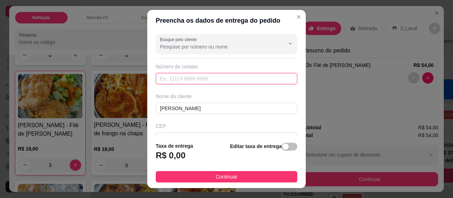
click at [160, 78] on input "text" at bounding box center [227, 78] width 142 height 11
type input "[PHONE_NUMBER]"
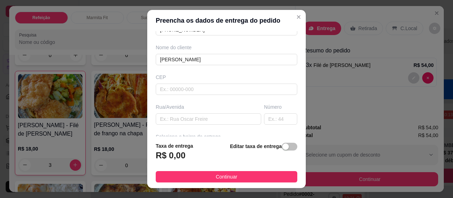
scroll to position [66, 0]
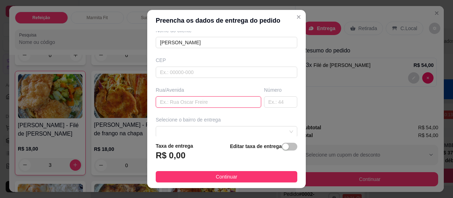
drag, startPoint x: 227, startPoint y: 96, endPoint x: 226, endPoint y: 101, distance: 4.7
click at [227, 97] on input "text" at bounding box center [209, 101] width 106 height 11
type input "[PERSON_NAME]"
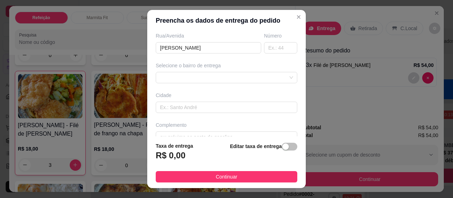
scroll to position [132, 0]
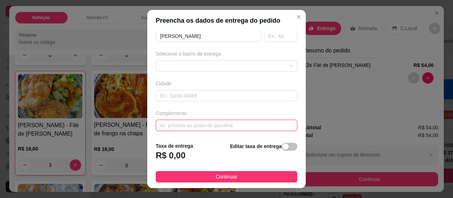
click at [215, 129] on input "text" at bounding box center [227, 125] width 142 height 11
click at [239, 64] on div at bounding box center [227, 65] width 142 height 11
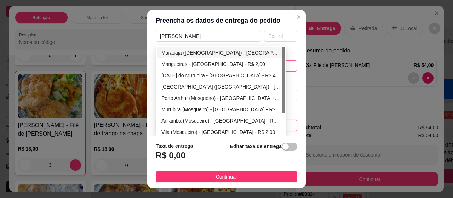
type input "ALAMEDA 3 IRMAOS, ULTIMA CASA"
click at [201, 53] on div "Maracajá ([DEMOGRAPHIC_DATA]) - [GEOGRAPHIC_DATA] - R$ 2,00" at bounding box center [220, 53] width 119 height 8
type input "[GEOGRAPHIC_DATA]"
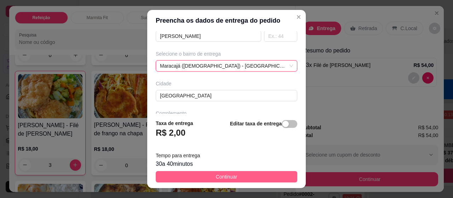
click at [220, 175] on span "Continuar" at bounding box center [227, 177] width 22 height 8
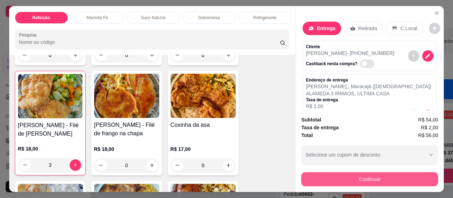
click at [363, 173] on button "Continuar" at bounding box center [369, 179] width 137 height 14
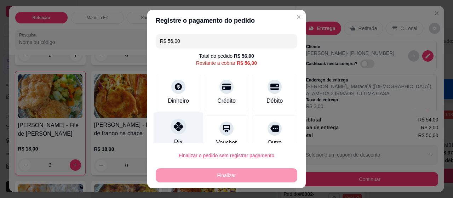
click at [174, 127] on icon at bounding box center [178, 126] width 9 height 9
type input "R$ 0,00"
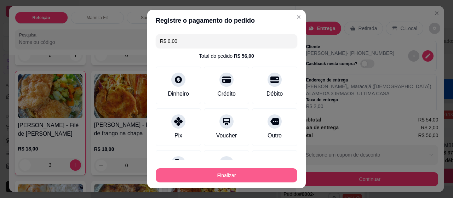
click at [191, 173] on button "Finalizar" at bounding box center [227, 175] width 142 height 14
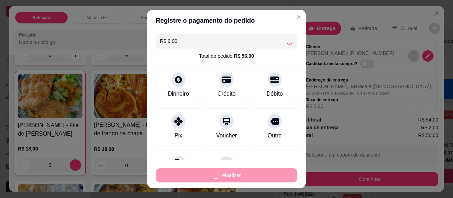
type input "0"
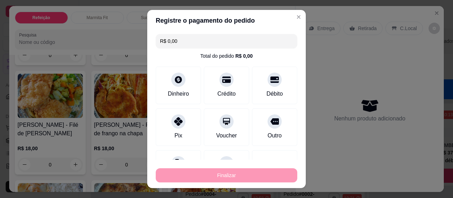
type input "-R$ 56,00"
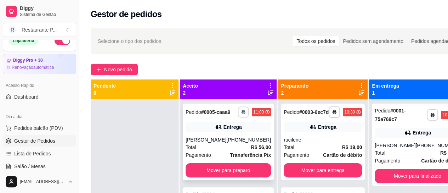
click at [242, 113] on icon "button" at bounding box center [244, 112] width 4 height 1
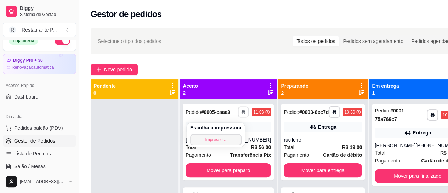
click at [212, 136] on button "Impressora" at bounding box center [215, 139] width 51 height 11
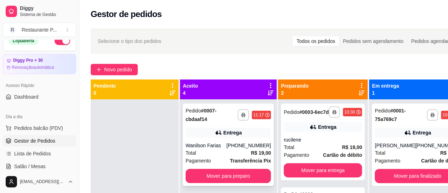
click at [257, 172] on div "**********" at bounding box center [228, 144] width 91 height 82
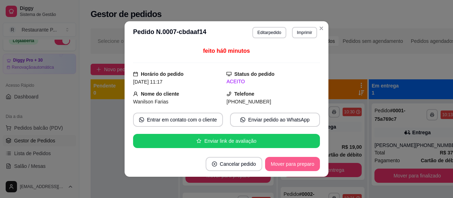
click at [299, 167] on button "Mover para preparo" at bounding box center [292, 164] width 55 height 14
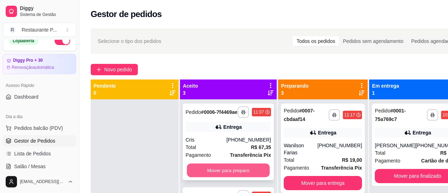
click at [206, 170] on button "Mover para preparo" at bounding box center [228, 170] width 83 height 14
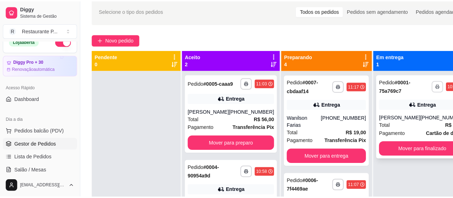
scroll to position [28, 0]
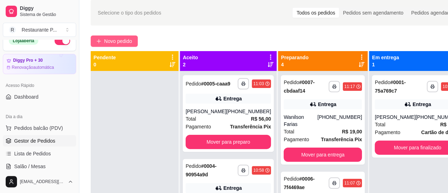
click at [110, 37] on span "Novo pedido" at bounding box center [118, 41] width 28 height 8
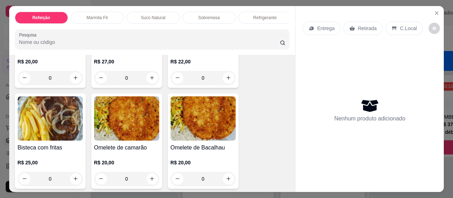
scroll to position [455, 0]
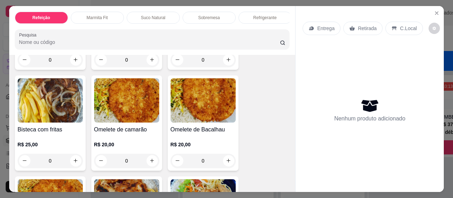
click at [58, 186] on img at bounding box center [50, 201] width 65 height 44
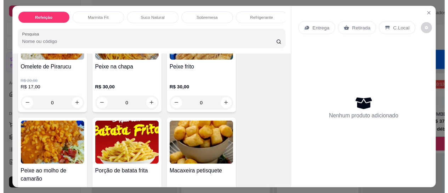
scroll to position [504, 0]
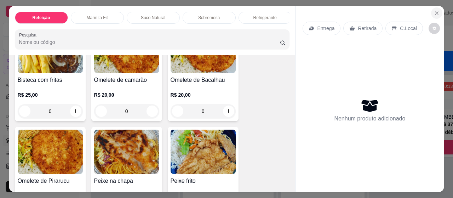
click at [436, 10] on icon "Close" at bounding box center [437, 13] width 6 height 6
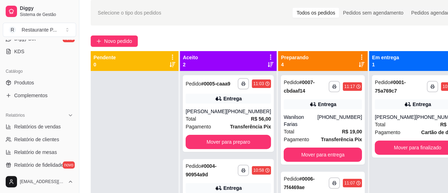
scroll to position [157, 0]
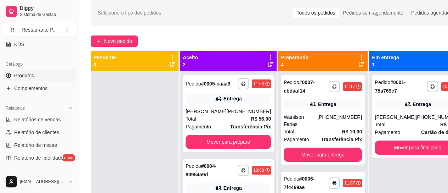
click at [55, 74] on link "Produtos" at bounding box center [39, 75] width 73 height 11
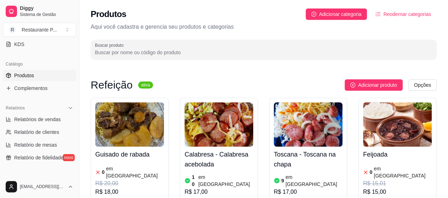
click at [198, 53] on input "Buscar produto" at bounding box center [263, 52] width 337 height 7
click at [100, 50] on input "Buscar produto" at bounding box center [263, 52] width 337 height 7
type input "A"
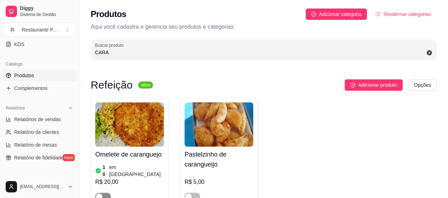
type input "CARA"
click at [105, 192] on span "button" at bounding box center [103, 197] width 16 height 8
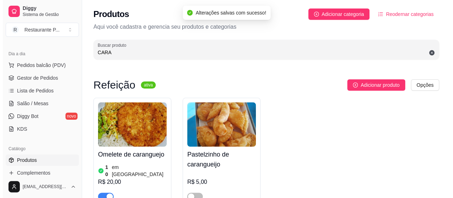
scroll to position [45, 0]
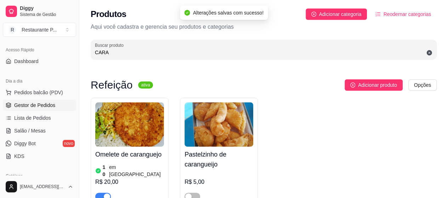
click at [45, 103] on span "Gestor de Pedidos" at bounding box center [34, 105] width 41 height 7
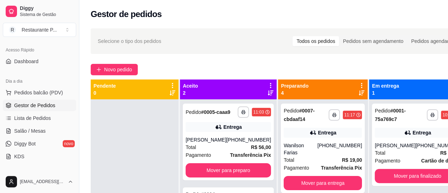
click at [106, 75] on div "**********" at bounding box center [278, 152] width 398 height 256
click at [111, 70] on span "Novo pedido" at bounding box center [118, 70] width 28 height 8
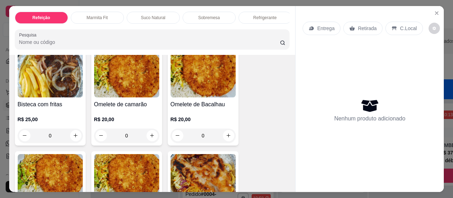
scroll to position [482, 0]
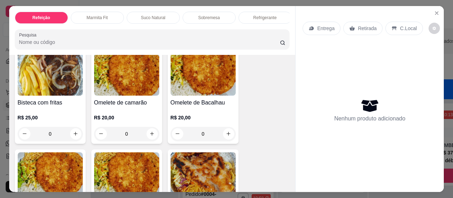
click at [49, 174] on img at bounding box center [50, 174] width 65 height 44
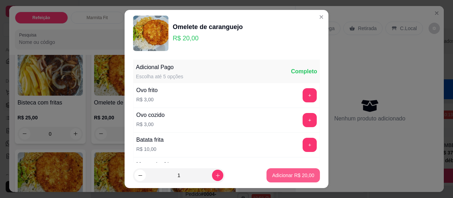
click at [295, 178] on p "Adicionar R$ 20,00" at bounding box center [293, 175] width 42 height 7
type input "1"
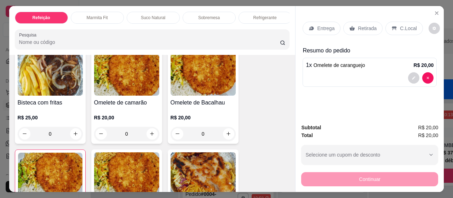
click at [328, 26] on p "Entrega" at bounding box center [325, 28] width 17 height 7
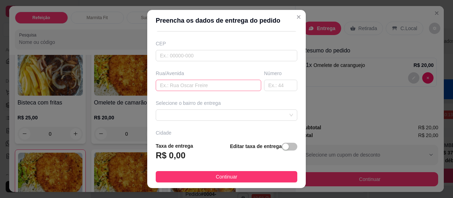
scroll to position [84, 0]
click at [224, 85] on input "text" at bounding box center [209, 83] width 106 height 11
type input "PASSAGEM ATLANTIDA"
click at [264, 81] on input "text" at bounding box center [280, 83] width 33 height 11
type input "76"
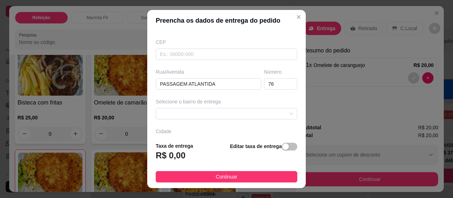
scroll to position [132, 0]
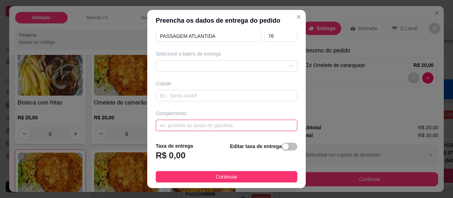
click at [237, 125] on input "text" at bounding box center [227, 125] width 142 height 11
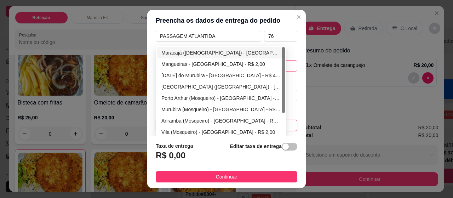
drag, startPoint x: 276, startPoint y: 61, endPoint x: 272, endPoint y: 67, distance: 7.1
click at [276, 61] on div "64519fce79685a28109be96c 6452b94cccd6e324125c1341 [GEOGRAPHIC_DATA] (Mosqueiro)…" at bounding box center [227, 65] width 142 height 11
type input "MURO VERDE"
click at [236, 83] on div "[GEOGRAPHIC_DATA] ([GEOGRAPHIC_DATA]) - [GEOGRAPHIC_DATA] - R$ 2,00" at bounding box center [220, 87] width 119 height 8
type input "[GEOGRAPHIC_DATA]"
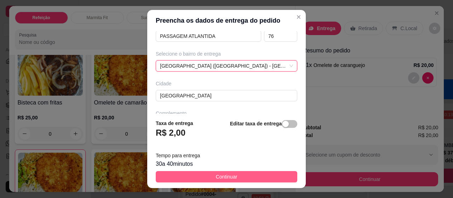
click at [223, 171] on button "Continuar" at bounding box center [227, 176] width 142 height 11
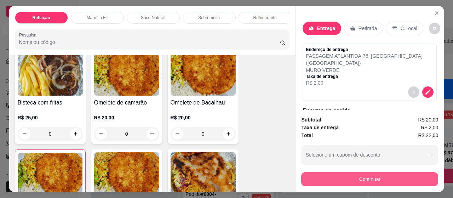
click at [406, 179] on button "Continuar" at bounding box center [369, 179] width 137 height 14
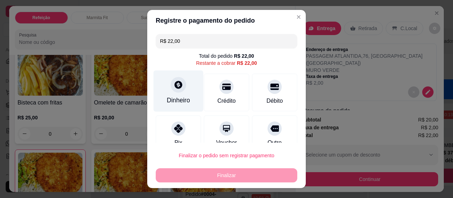
click at [175, 97] on div "Dinheiro" at bounding box center [178, 100] width 23 height 9
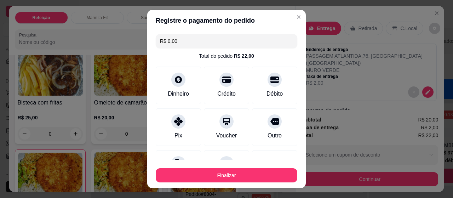
type input "R$ 0,00"
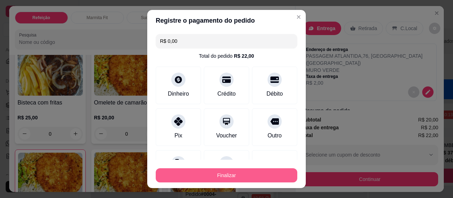
click at [243, 172] on button "Finalizar" at bounding box center [227, 175] width 142 height 14
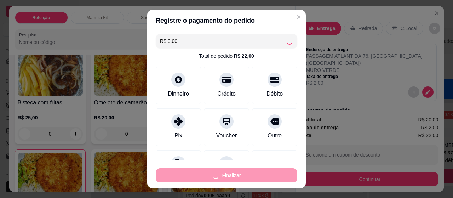
type input "0"
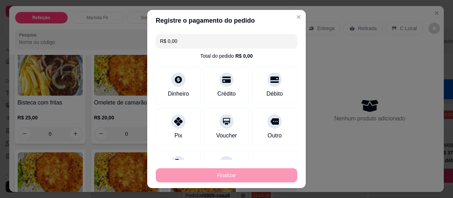
type input "-R$ 22,00"
